Goal: Check status

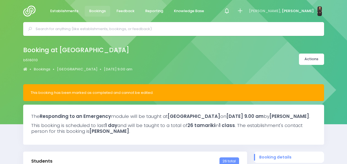
select select "5"
drag, startPoint x: 0, startPoint y: 0, endPoint x: 123, endPoint y: 31, distance: 126.5
click at [123, 31] on input "text" at bounding box center [176, 29] width 281 height 8
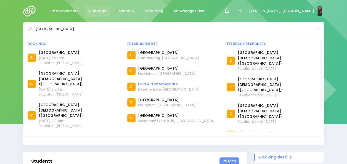
type input "[GEOGRAPHIC_DATA]"
click at [150, 83] on link "Fairfield Intermediate" at bounding box center [169, 84] width 62 height 6
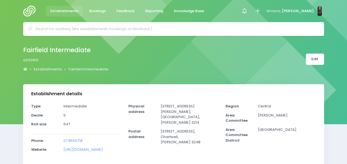
select select "5"
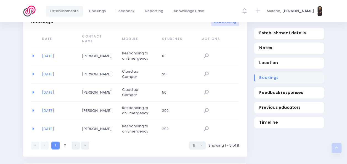
scroll to position [366, 0]
click at [47, 58] on link "[DATE]" at bounding box center [48, 55] width 12 height 5
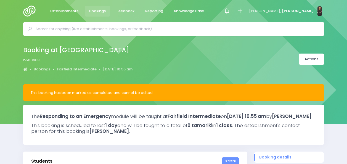
select select "5"
